Goal: Task Accomplishment & Management: Complete application form

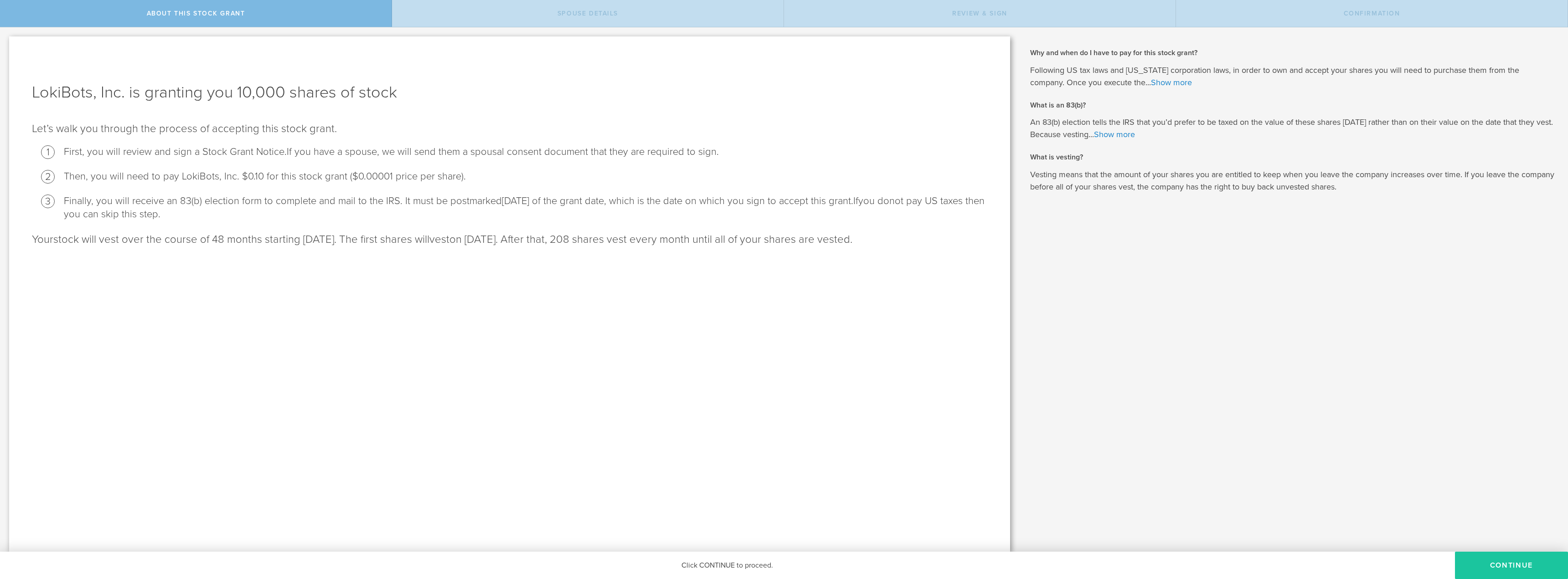
click at [1516, 563] on button "CONTINUE" at bounding box center [1511, 565] width 113 height 27
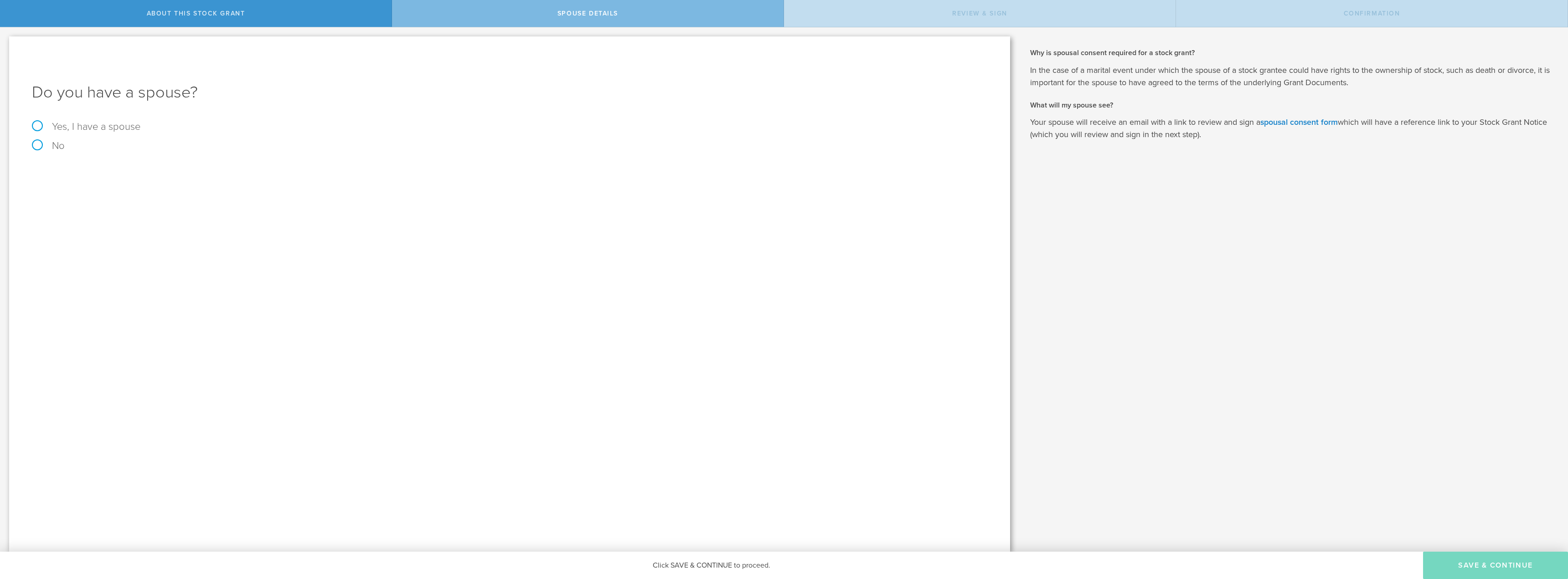
click at [30, 148] on div "Do you have a spouse? Yes, I have a spouse No" at bounding box center [509, 294] width 1001 height 515
click at [35, 145] on label "No" at bounding box center [509, 145] width 956 height 10
click at [6, 42] on input "No" at bounding box center [3, 35] width 6 height 15
radio input "true"
click at [1473, 566] on button "Save & Continue" at bounding box center [1496, 565] width 145 height 27
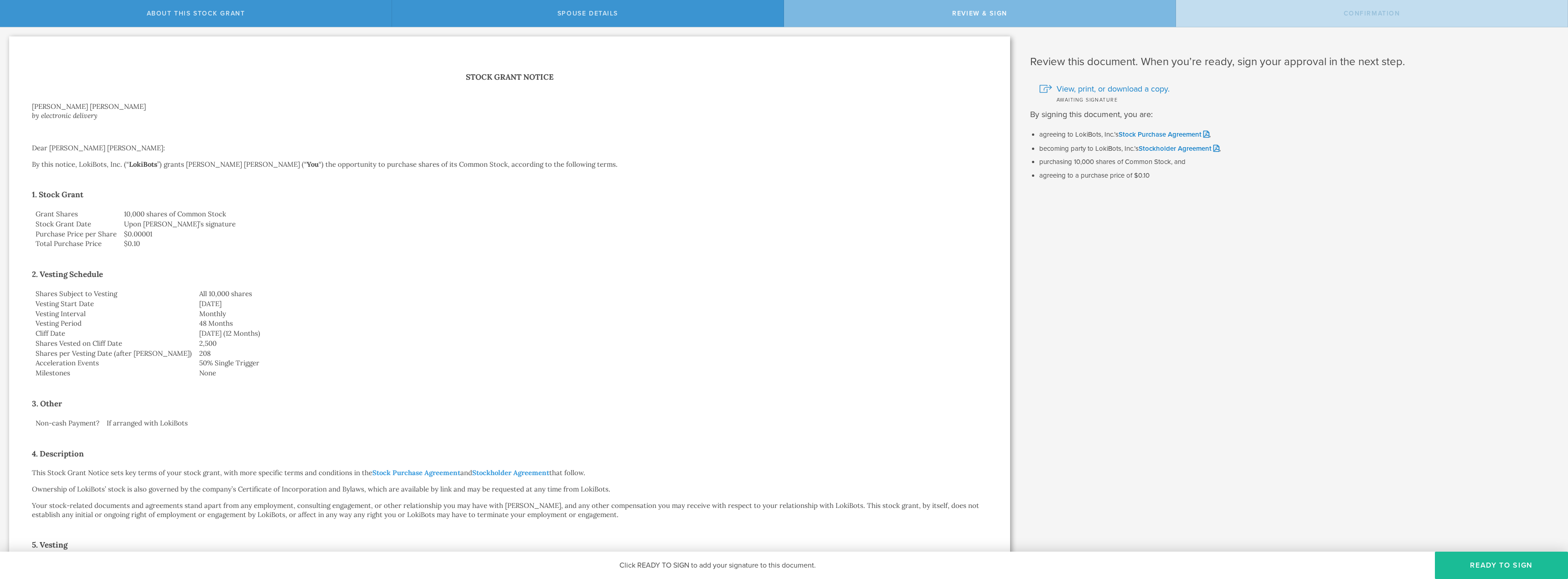
click at [1473, 566] on button "Ready to Sign" at bounding box center [1501, 565] width 133 height 27
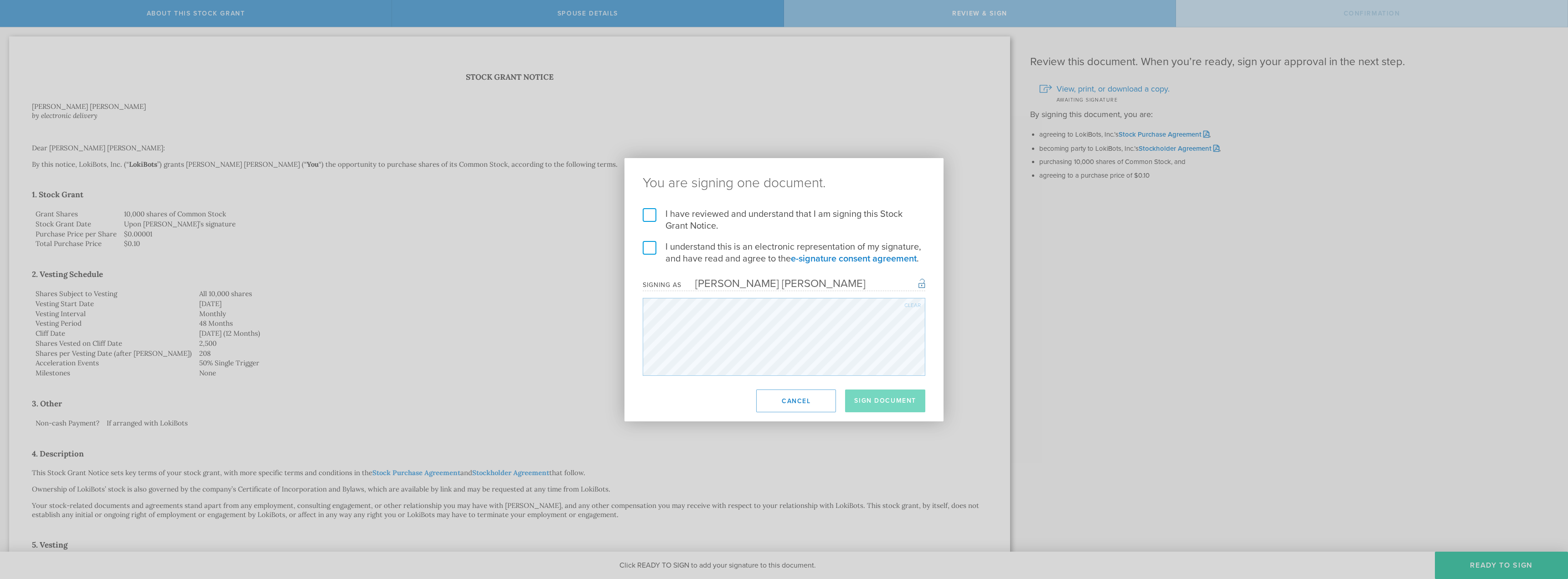
click at [651, 217] on label "I have reviewed and understand that I am signing this Stock Grant Notice." at bounding box center [784, 220] width 282 height 24
click at [0, 0] on input "I have reviewed and understand that I am signing this Stock Grant Notice." at bounding box center [0, 0] width 0 height 0
click at [643, 249] on label "I understand this is an electronic representation of my signature, and have rea…" at bounding box center [784, 252] width 282 height 24
click at [0, 0] on input "I understand this is an electronic representation of my signature, and have rea…" at bounding box center [0, 0] width 0 height 0
click at [873, 395] on button "Sign Document" at bounding box center [885, 400] width 80 height 23
